Goal: Use online tool/utility

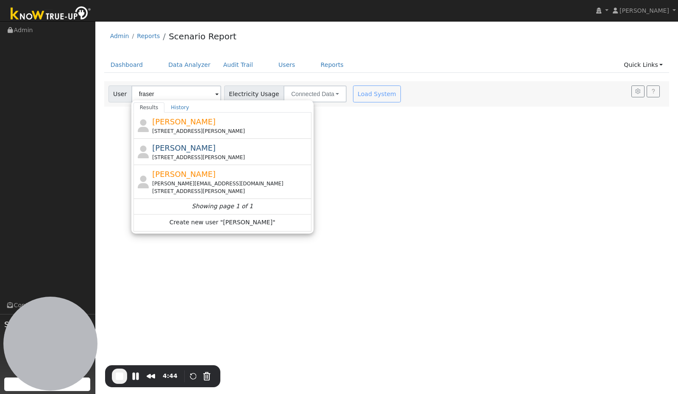
click at [172, 122] on span "[PERSON_NAME]" at bounding box center [184, 121] width 64 height 9
type input "[PERSON_NAME]"
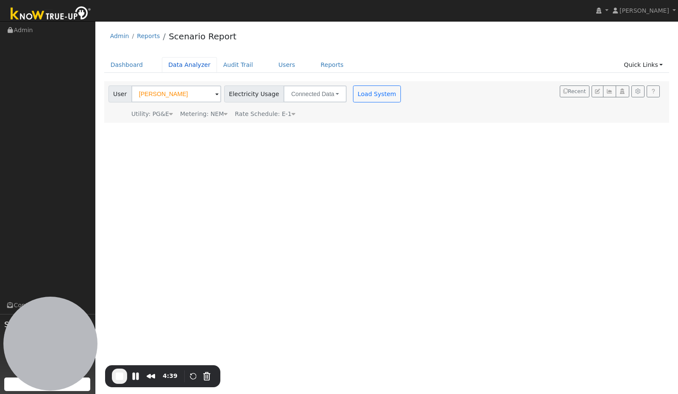
click at [173, 64] on link "Data Analyzer" at bounding box center [189, 65] width 55 height 16
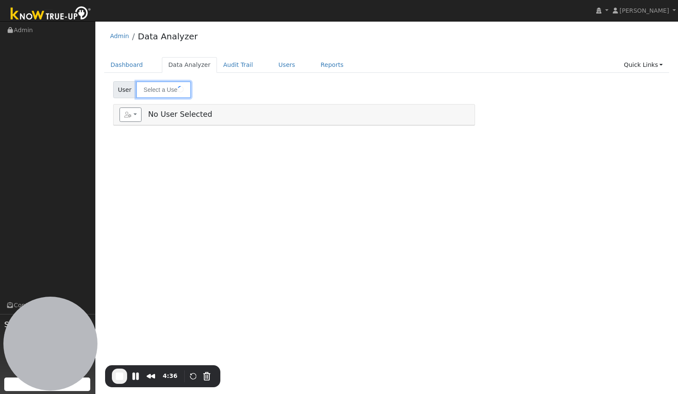
type input "[PERSON_NAME]"
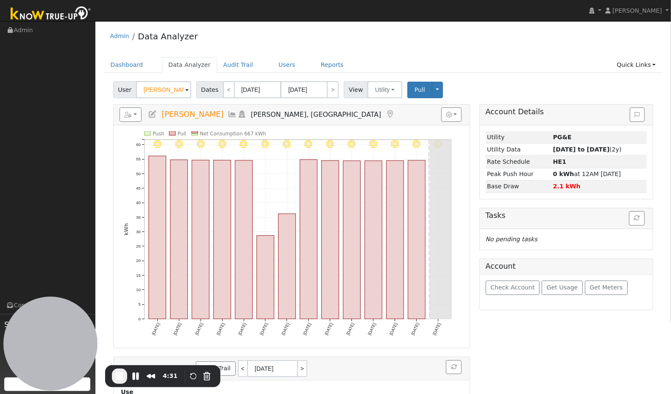
click at [228, 112] on icon at bounding box center [232, 115] width 9 height 8
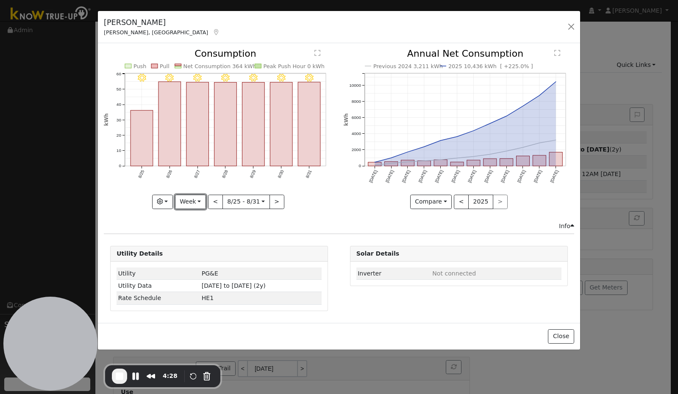
click at [193, 200] on button "Week" at bounding box center [190, 202] width 31 height 14
click at [194, 253] on link "Year" at bounding box center [204, 255] width 59 height 12
type input "2024-09-01"
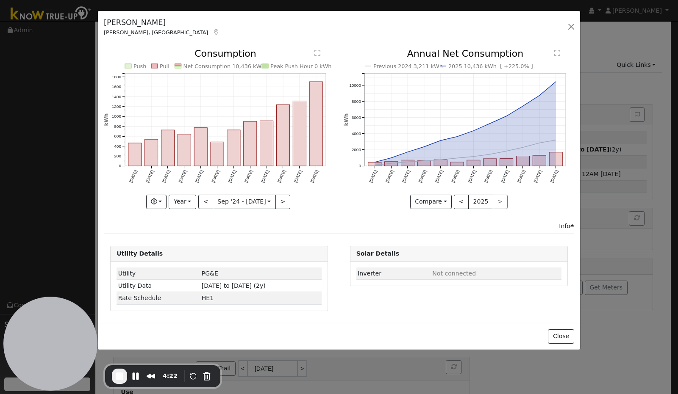
click at [236, 94] on icon "Push Pull Net Consumption 10,436 kWh Peak Push Hour 0 kWh Sep '24 Oct '24 Nov '…" at bounding box center [219, 126] width 231 height 155
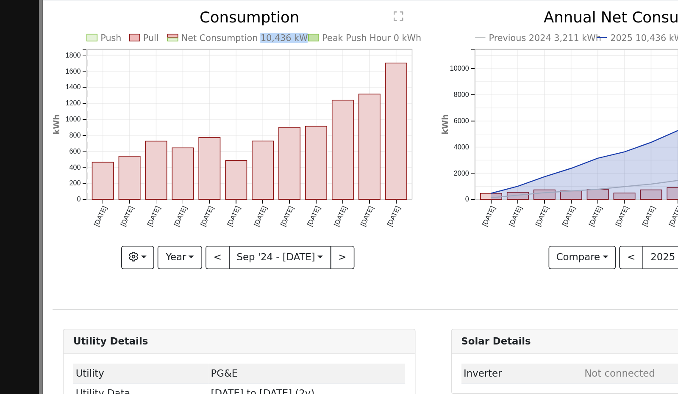
drag, startPoint x: 227, startPoint y: 65, endPoint x: 252, endPoint y: 67, distance: 25.0
click at [252, 67] on text "Net Consumption 10,436 kWh" at bounding box center [224, 66] width 82 height 6
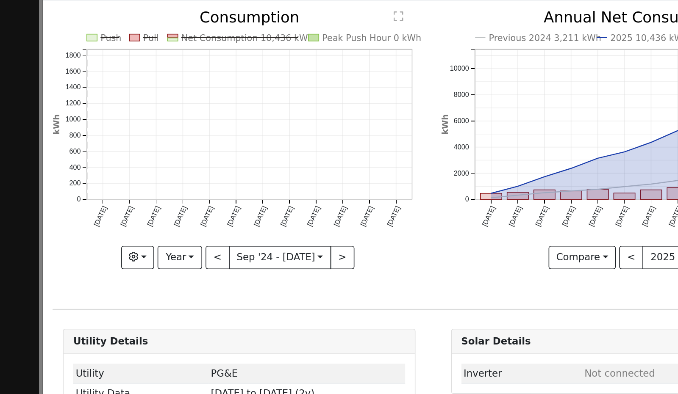
click at [242, 75] on icon "Push Pull Net Consumption 10,436 kWh Peak Push Hour 0 kWh Sep '24 Oct '24 Nov '…" at bounding box center [219, 126] width 231 height 155
click at [253, 60] on icon "Push Pull Net Consumption 10,436 kWh Peak Push Hour 0 kWh Sep '24 Oct '24 Nov '…" at bounding box center [219, 126] width 231 height 155
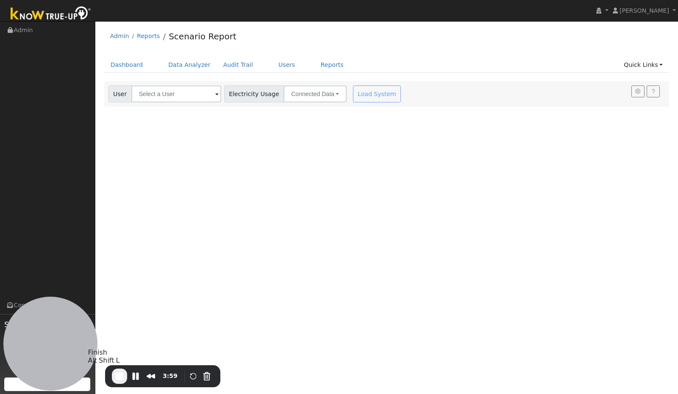
click at [117, 379] on span "End Recording" at bounding box center [119, 377] width 10 height 10
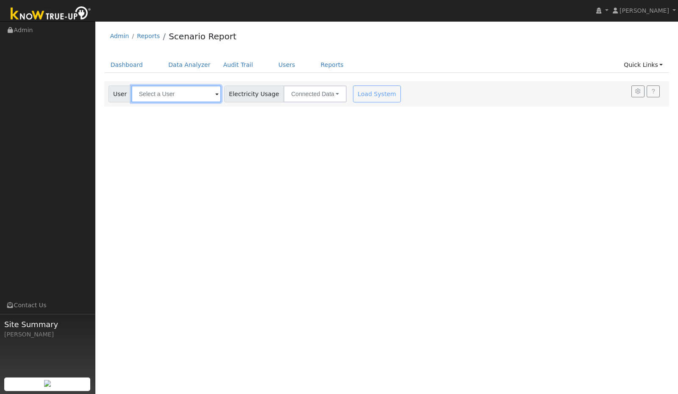
click at [205, 94] on input "text" at bounding box center [176, 94] width 90 height 17
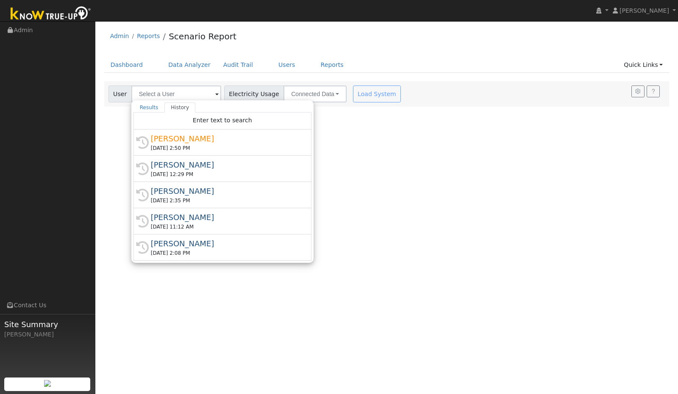
click at [179, 141] on div "[PERSON_NAME]" at bounding box center [226, 138] width 151 height 11
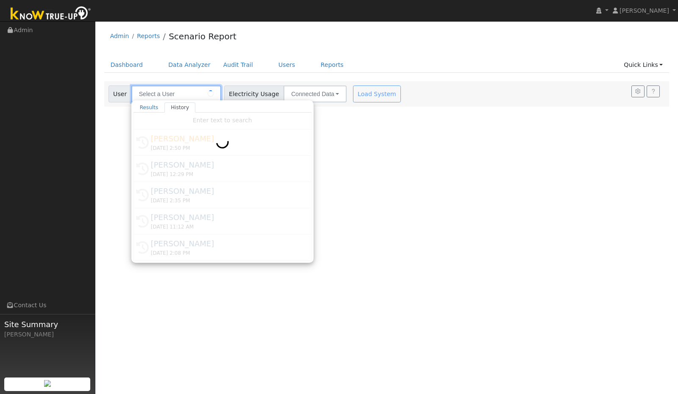
type input "[PERSON_NAME]"
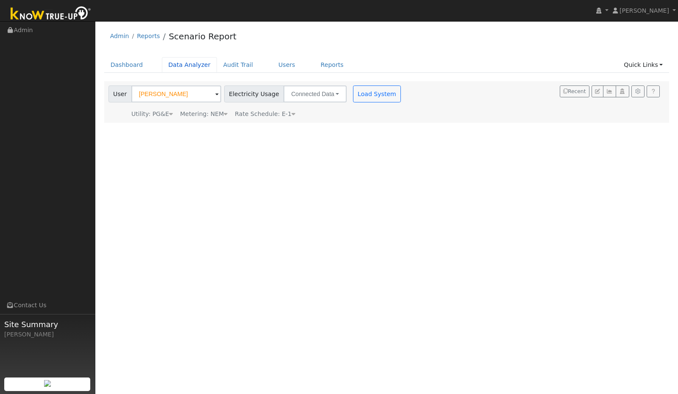
click at [178, 66] on link "Data Analyzer" at bounding box center [189, 65] width 55 height 16
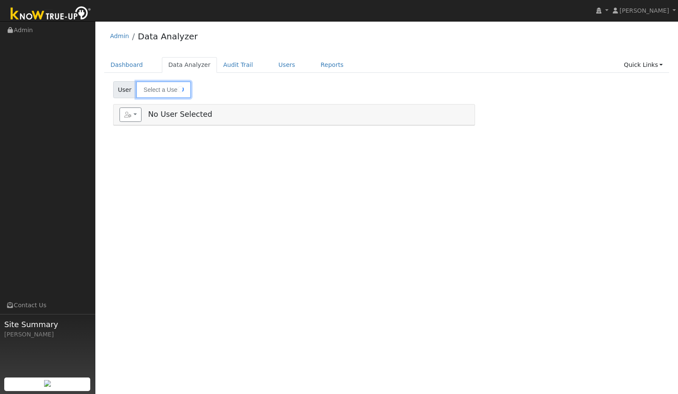
type input "[PERSON_NAME]"
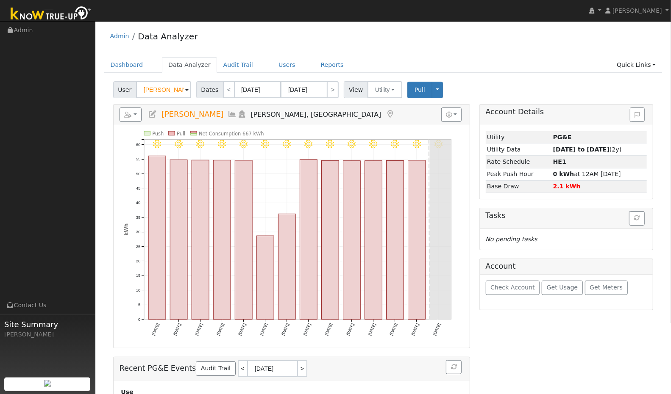
click at [228, 115] on icon at bounding box center [232, 115] width 9 height 8
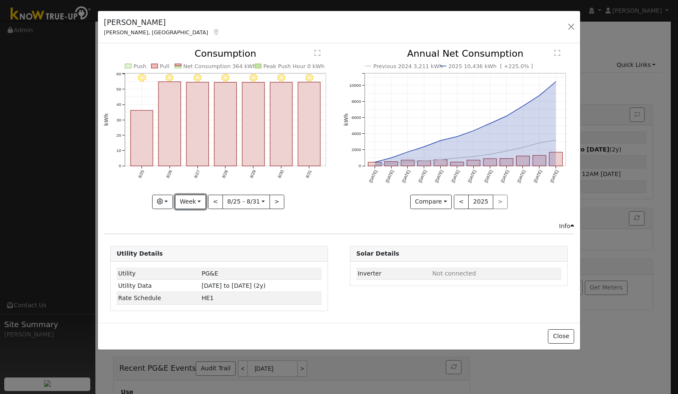
click at [198, 200] on button "Week" at bounding box center [190, 202] width 31 height 14
click at [189, 253] on link "Year" at bounding box center [204, 255] width 59 height 12
type input "[DATE]"
